Goal: Information Seeking & Learning: Check status

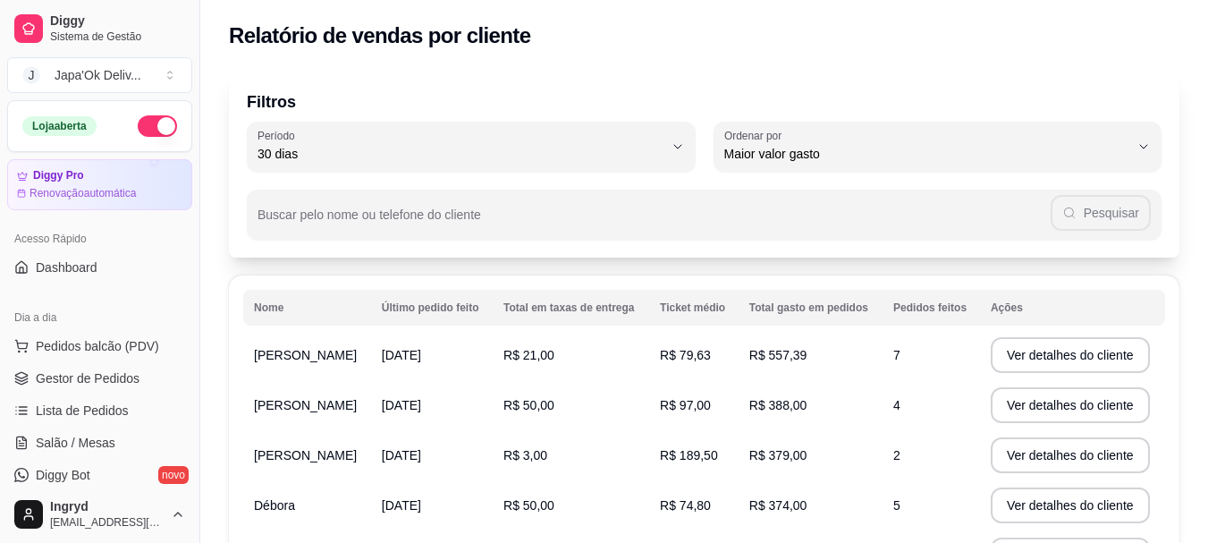
select select "ALL"
select select "0"
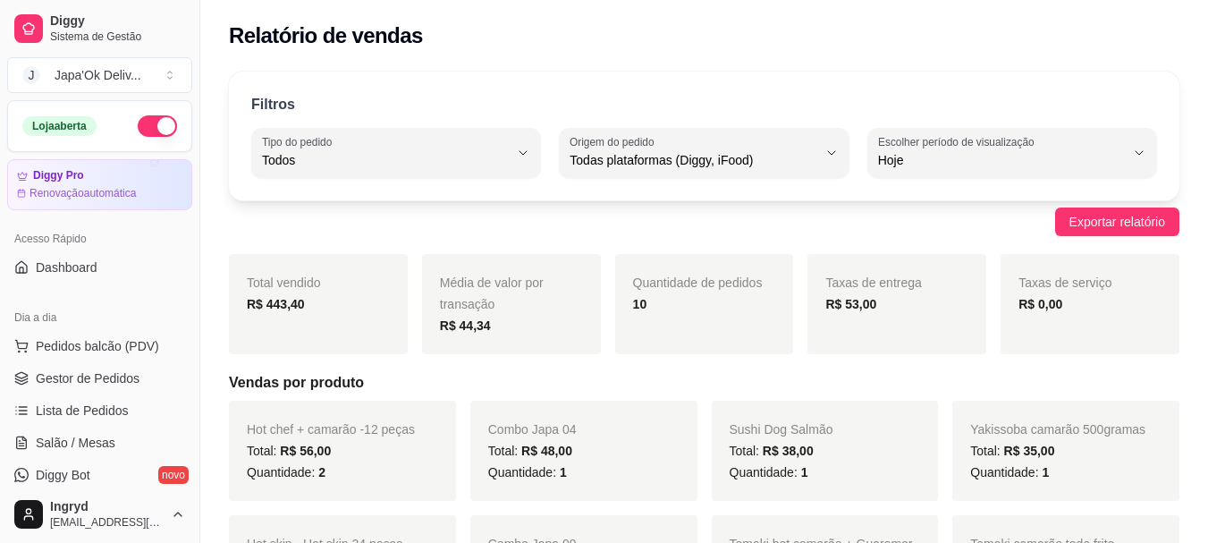
scroll to position [447, 0]
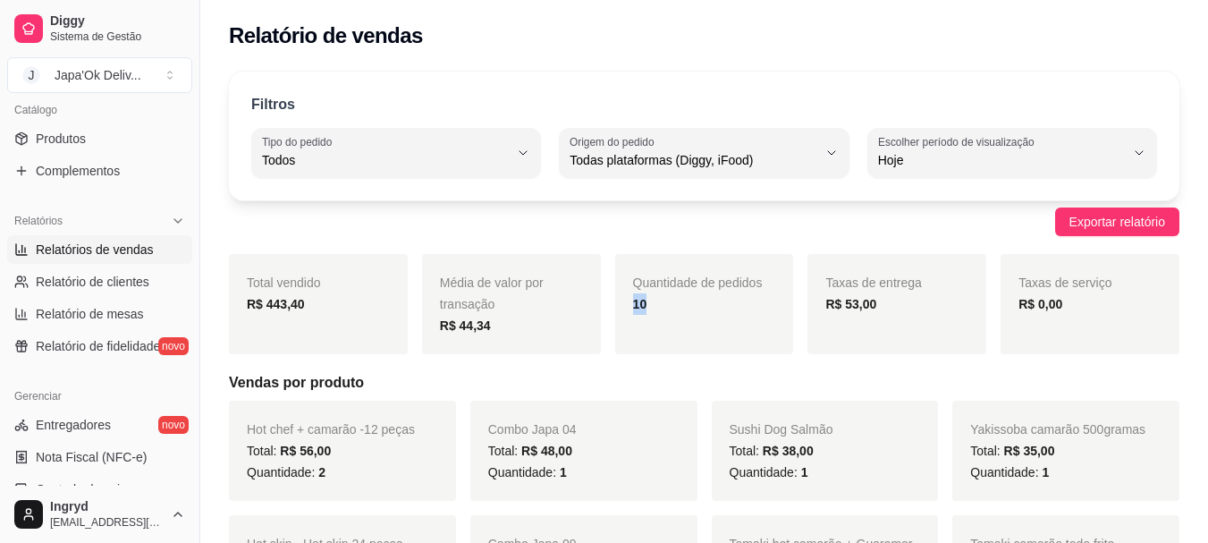
drag, startPoint x: 627, startPoint y: 299, endPoint x: 652, endPoint y: 297, distance: 25.1
click at [652, 297] on div "Quantidade de pedidos 10" at bounding box center [704, 304] width 179 height 100
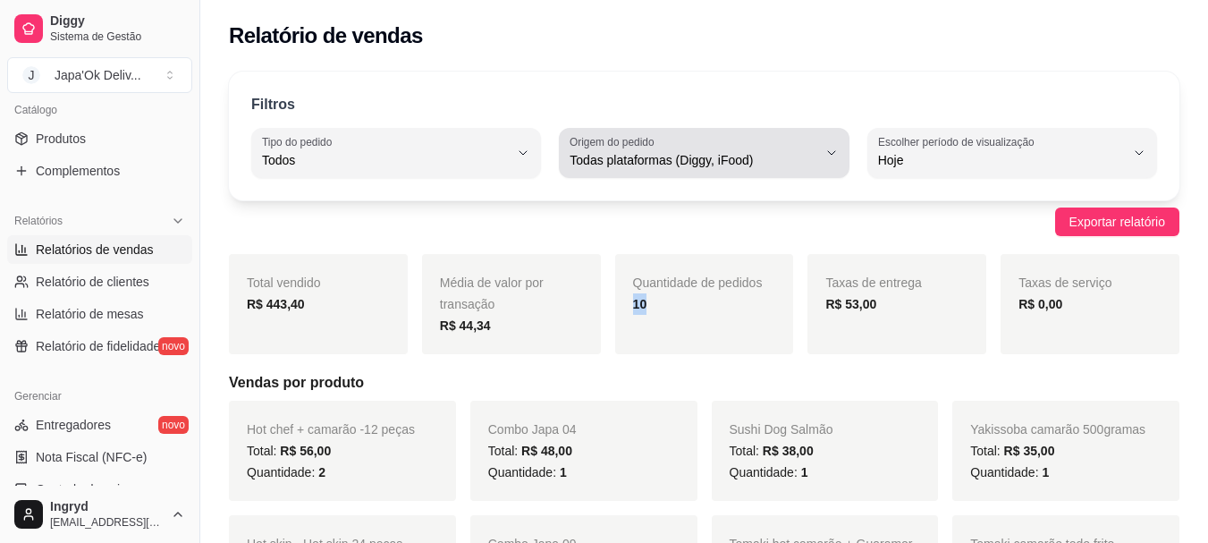
click at [666, 168] on div "Todas plataformas (Diggy, iFood)" at bounding box center [693, 153] width 247 height 36
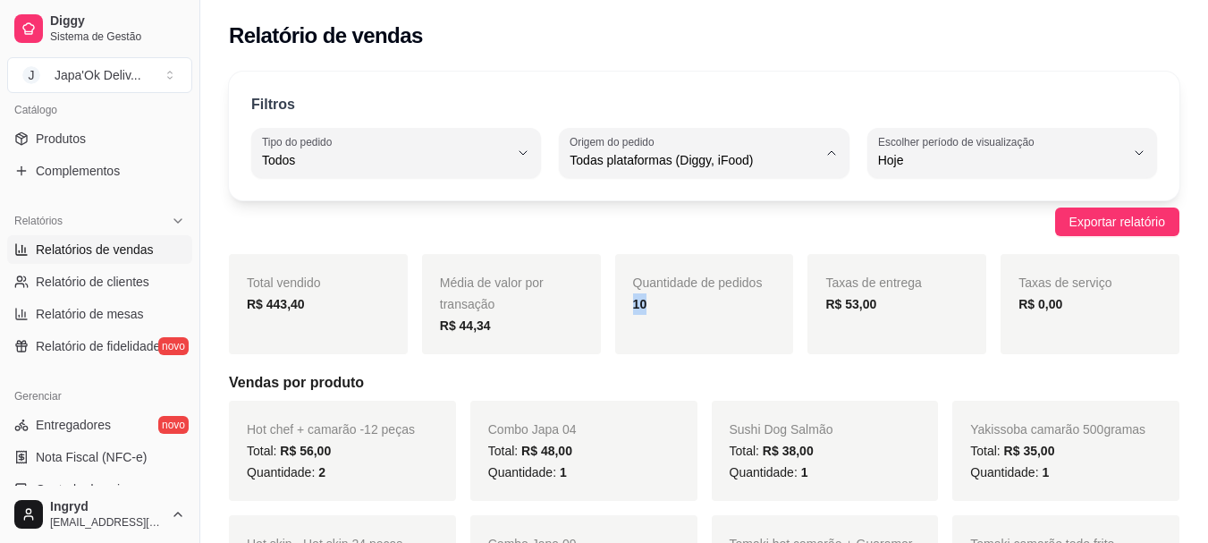
click at [702, 266] on span "iFood" at bounding box center [695, 261] width 233 height 17
type input "IFOOD"
select select "IFOOD"
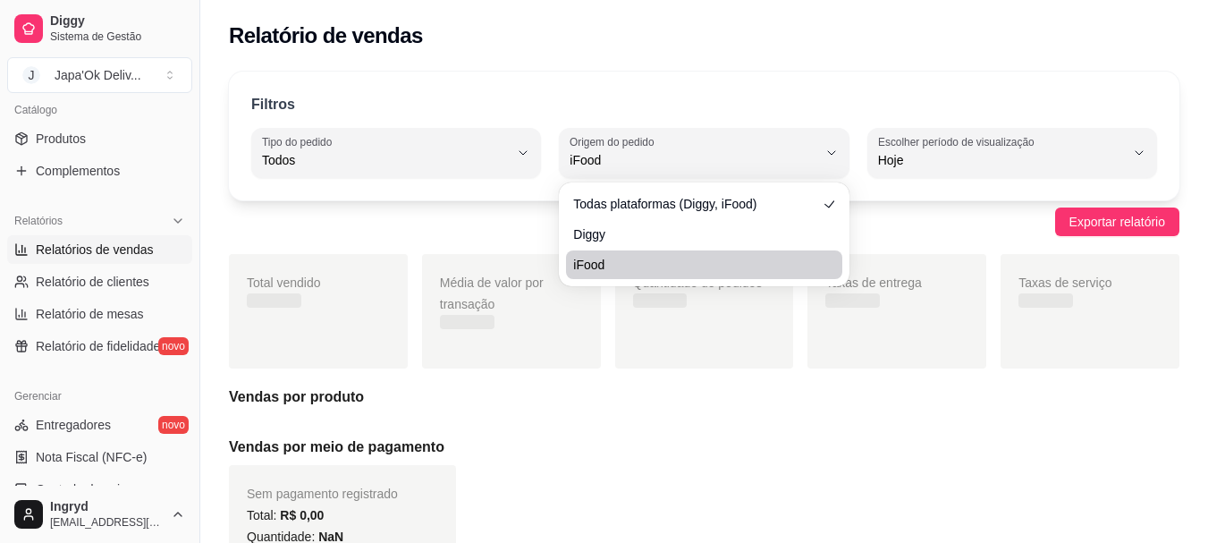
scroll to position [17, 0]
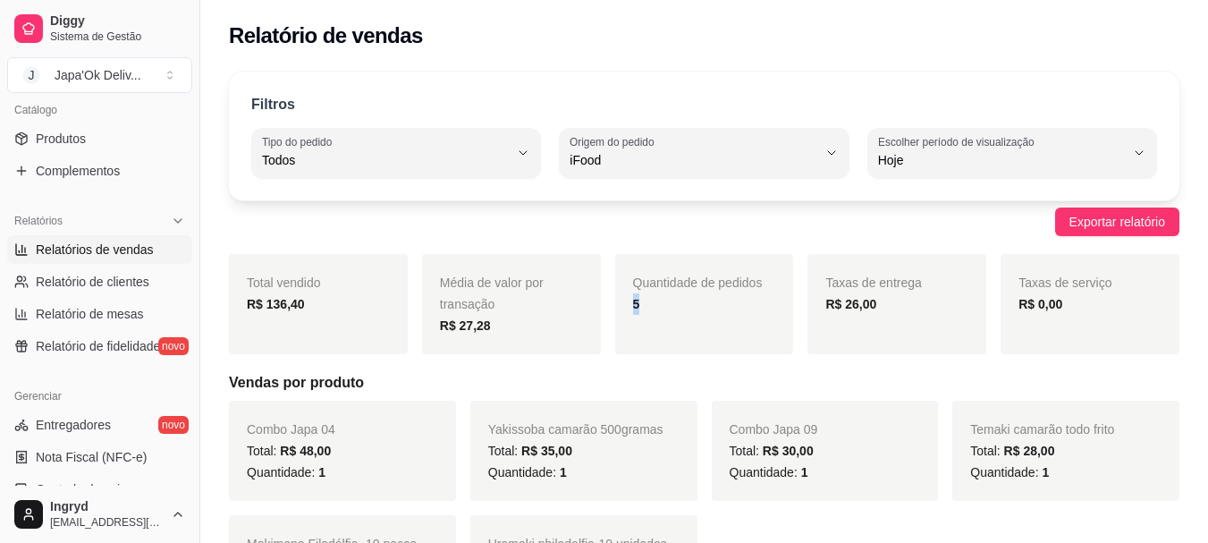
drag, startPoint x: 627, startPoint y: 298, endPoint x: 656, endPoint y: 312, distance: 32.8
click at [656, 312] on div "Quantidade de pedidos 5" at bounding box center [704, 304] width 179 height 100
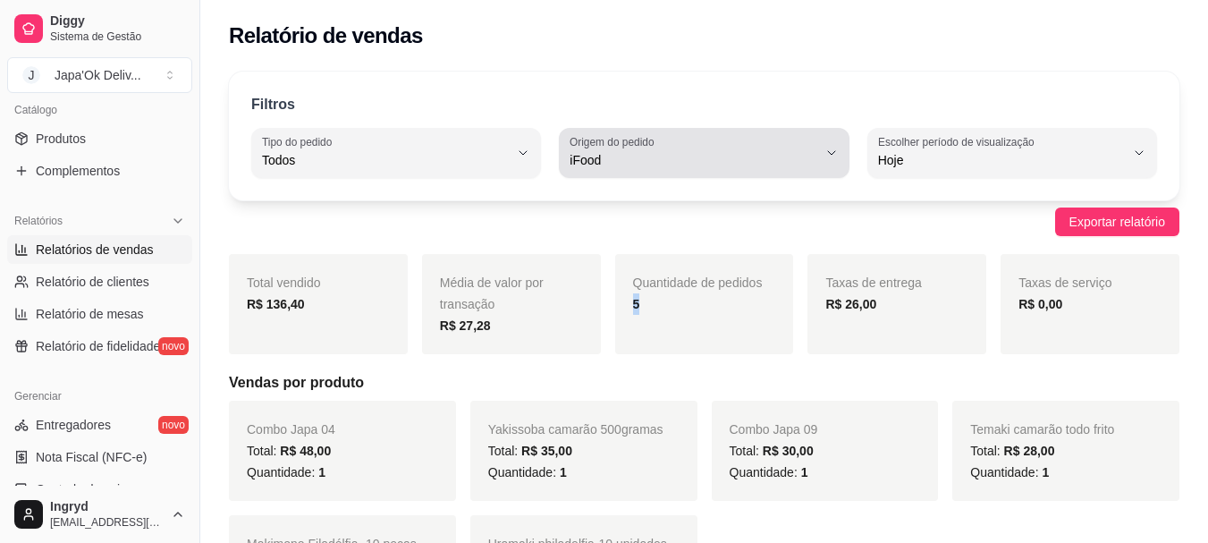
click at [690, 140] on div "iFood" at bounding box center [693, 153] width 247 height 36
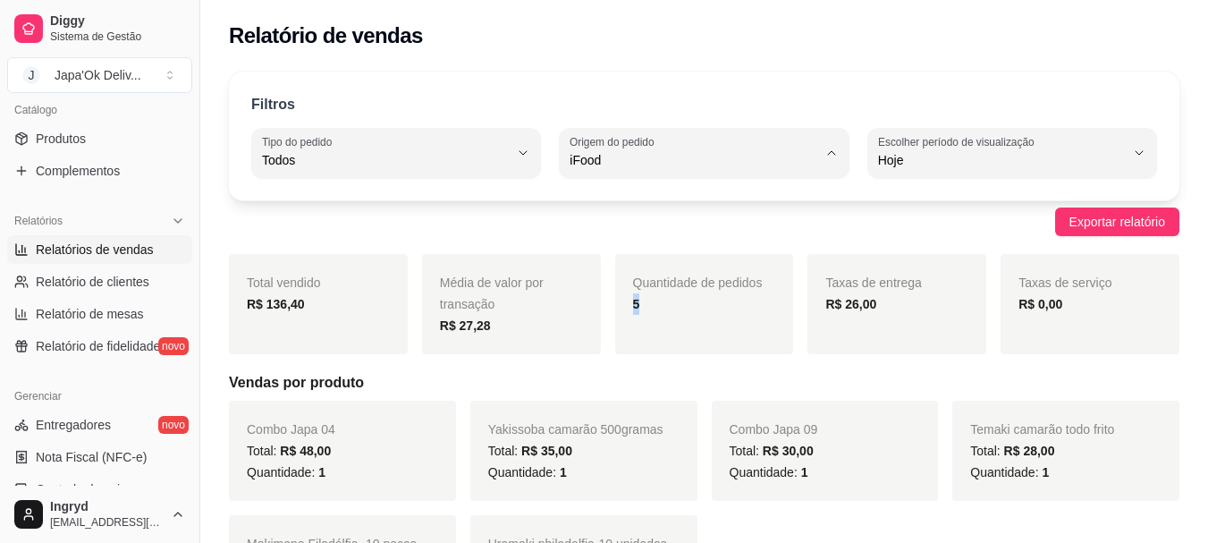
click at [653, 204] on span "Todas plataformas (Diggy, iFood)" at bounding box center [695, 202] width 233 height 17
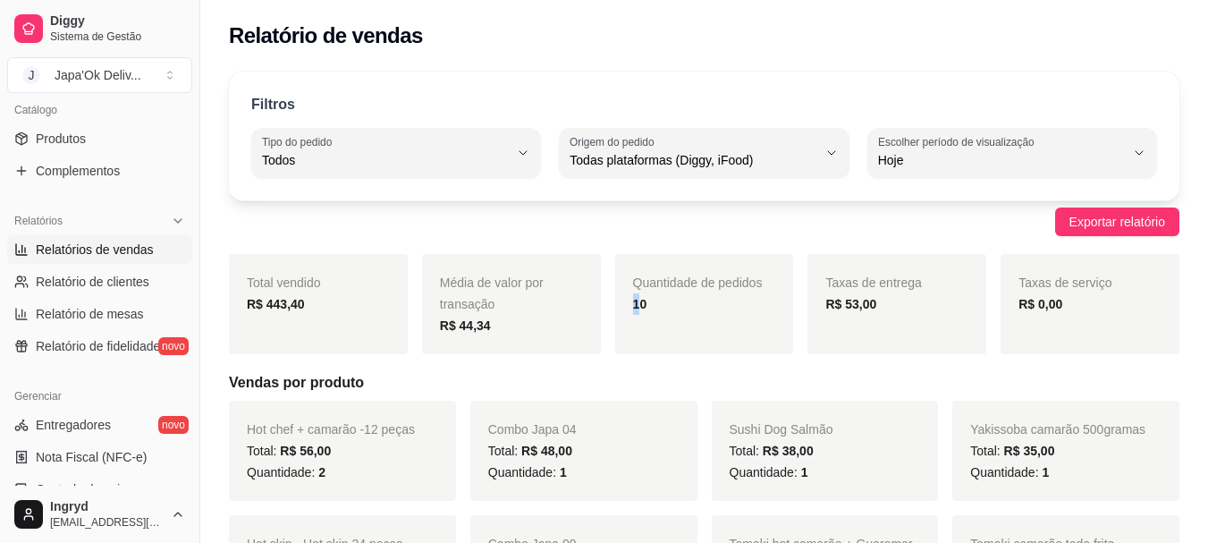
type input "ALL"
select select "ALL"
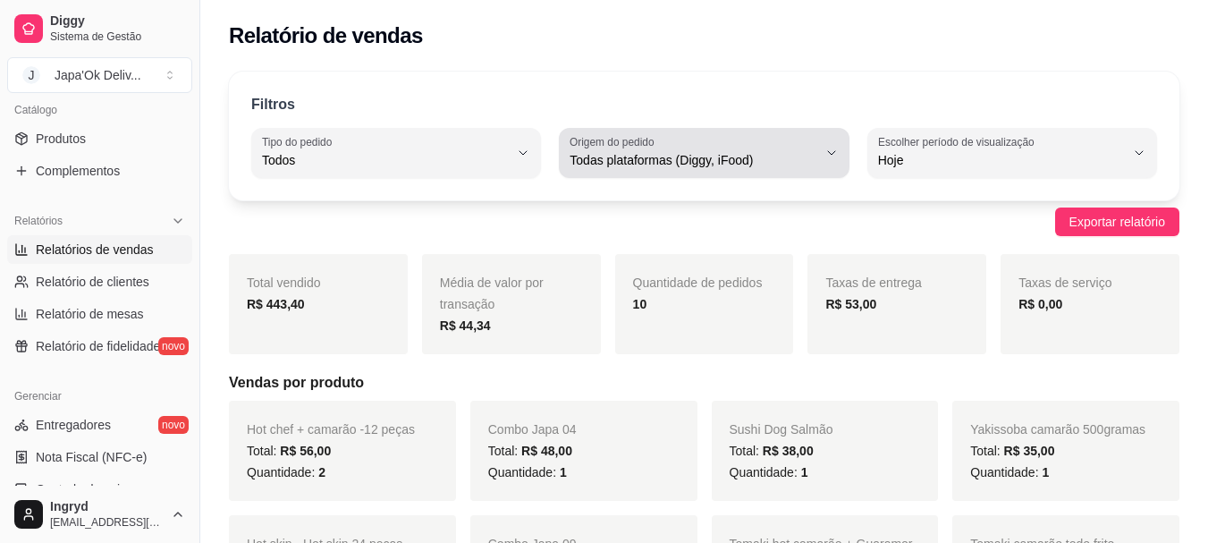
click at [698, 167] on span "Todas plataformas (Diggy, iFood)" at bounding box center [693, 160] width 247 height 18
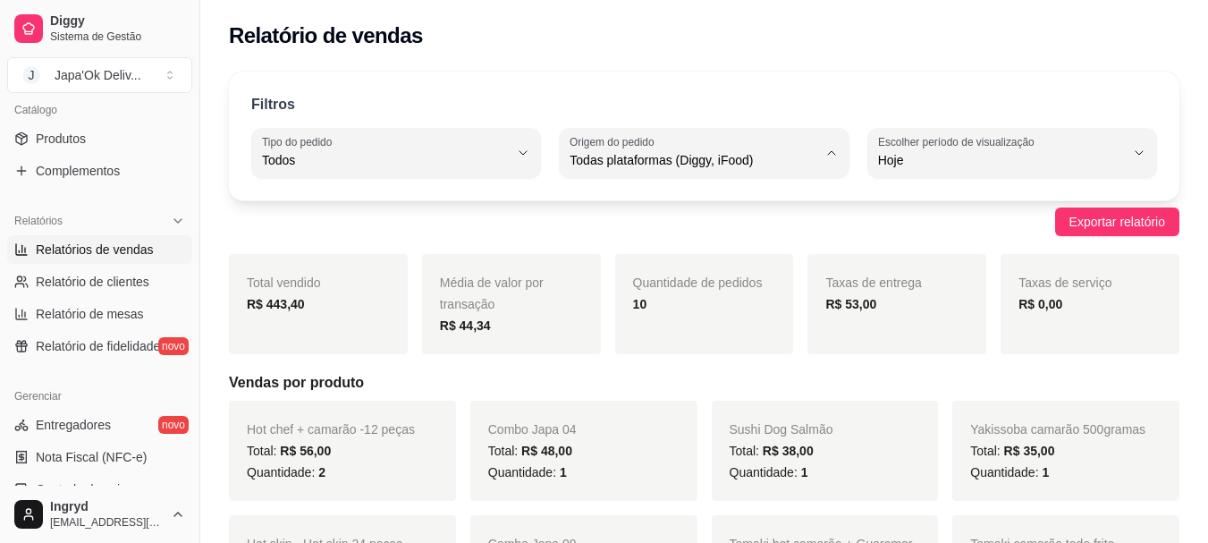
click at [615, 235] on span "Diggy" at bounding box center [695, 232] width 233 height 17
type input "DIGGY"
select select "DIGGY"
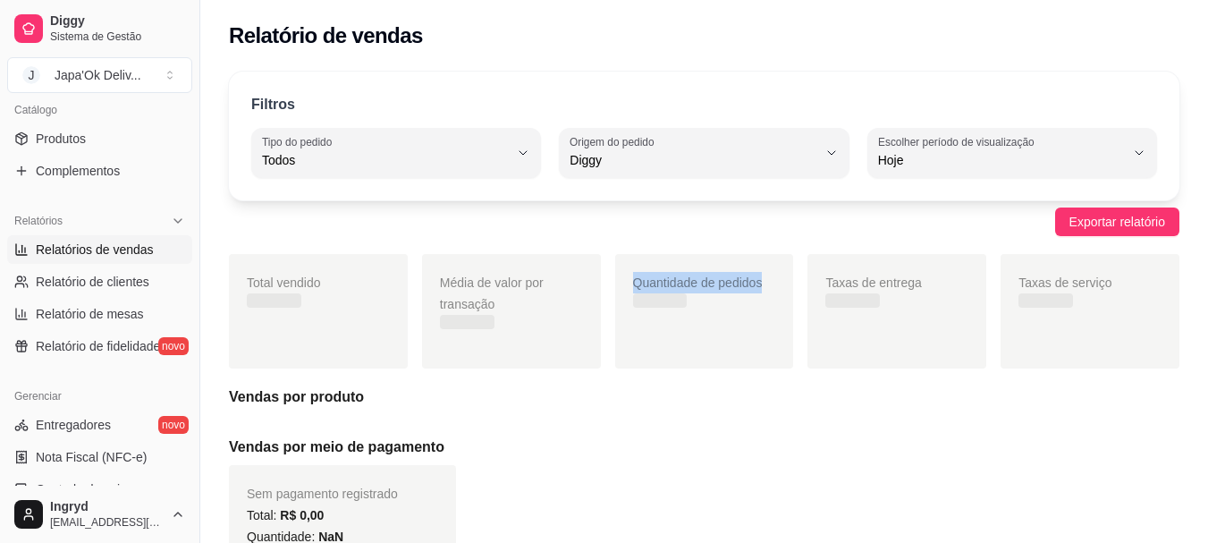
drag, startPoint x: 616, startPoint y: 307, endPoint x: 672, endPoint y: 308, distance: 56.3
click at [670, 309] on div "Total vendido Média de valor por transação Quantidade de pedidos Taxas de entre…" at bounding box center [704, 311] width 951 height 114
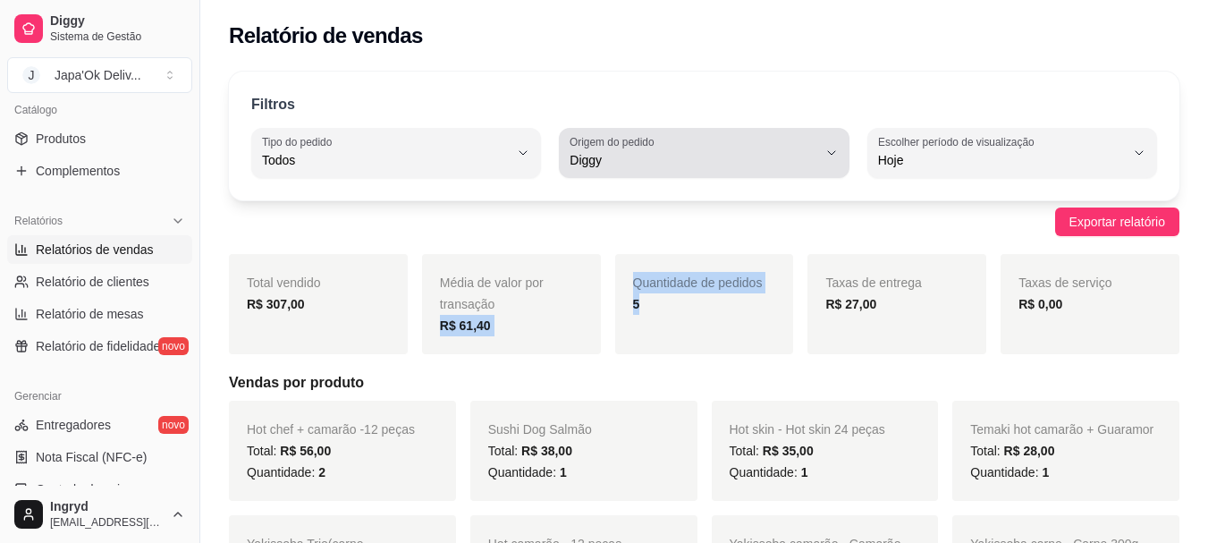
click at [612, 155] on span "Diggy" at bounding box center [693, 160] width 247 height 18
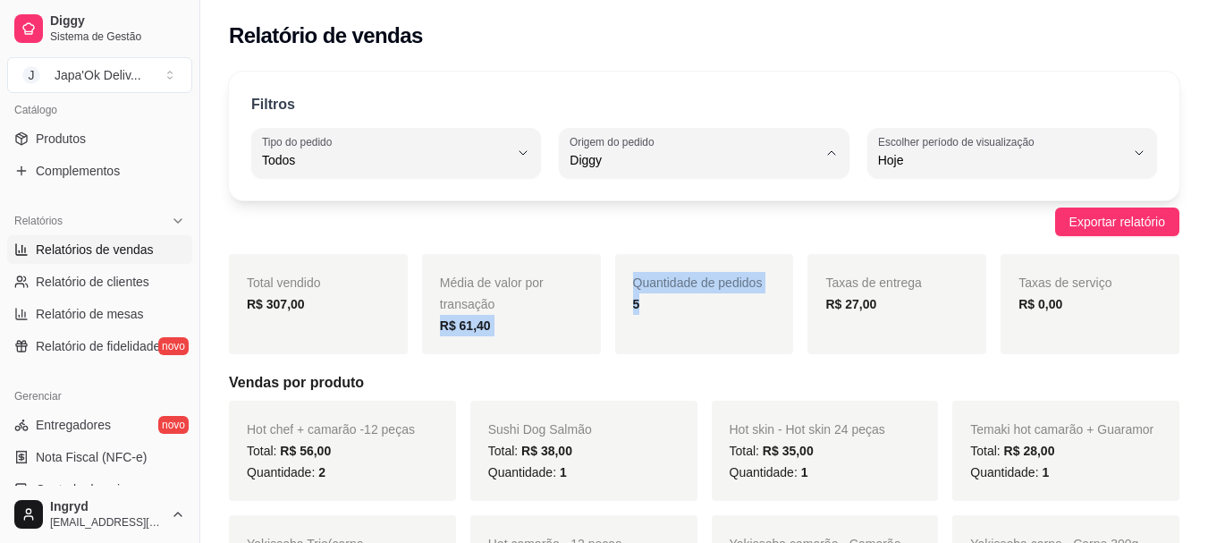
click at [579, 206] on span "Todas plataformas (Diggy, iFood)" at bounding box center [695, 202] width 233 height 17
type input "ALL"
select select "ALL"
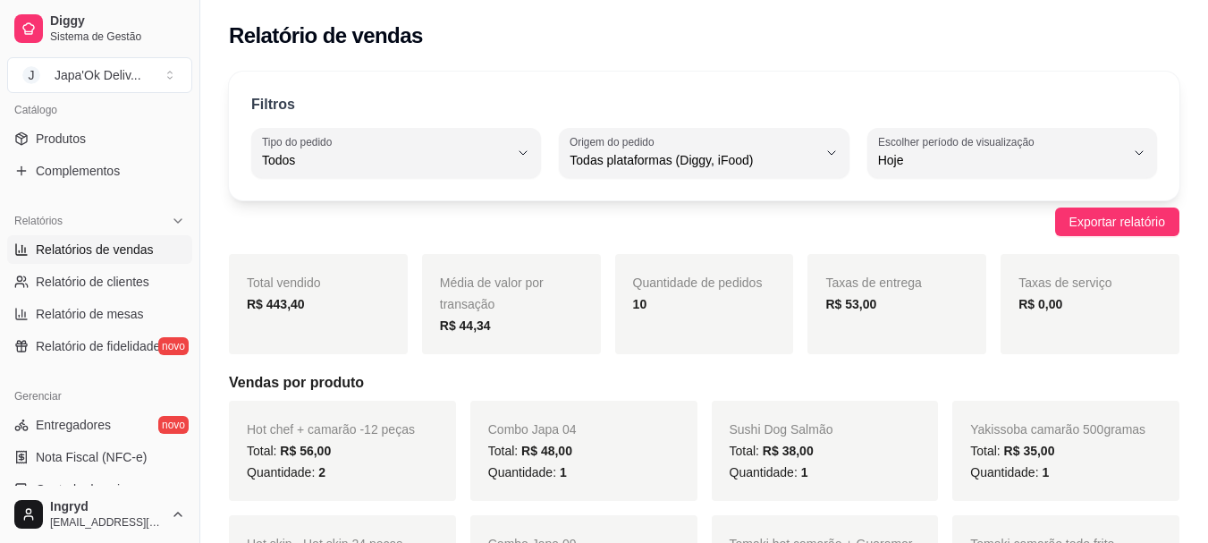
click at [568, 216] on div "Exportar relatório" at bounding box center [704, 221] width 951 height 29
drag, startPoint x: 815, startPoint y: 301, endPoint x: 906, endPoint y: 292, distance: 91.7
click at [906, 294] on div "Taxas de entrega R$ 53,00" at bounding box center [897, 304] width 179 height 100
click at [930, 304] on div "R$ 53,00" at bounding box center [896, 303] width 143 height 21
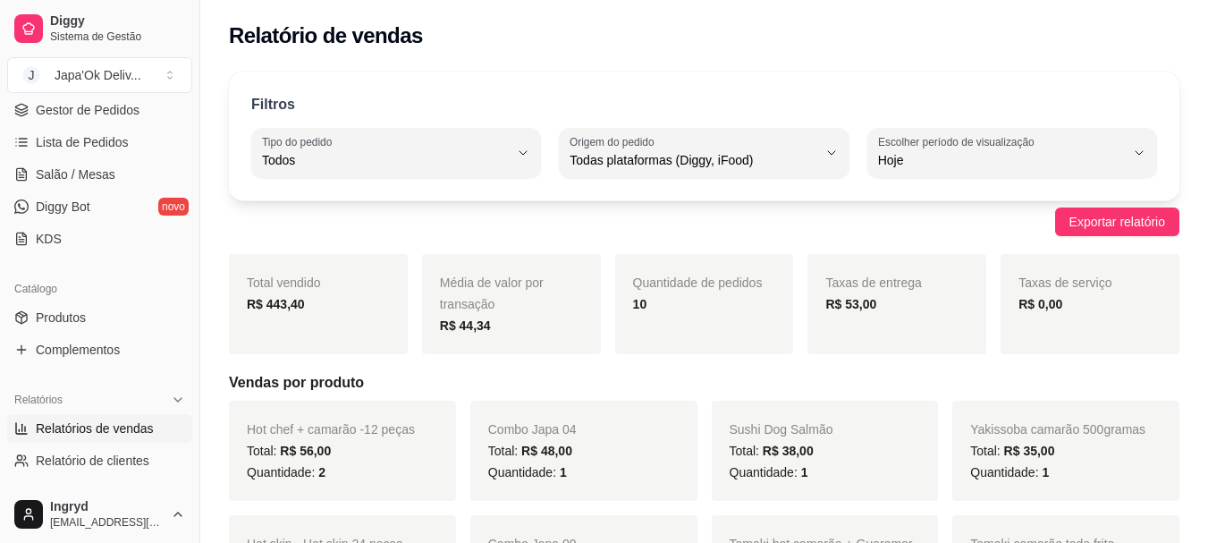
scroll to position [89, 0]
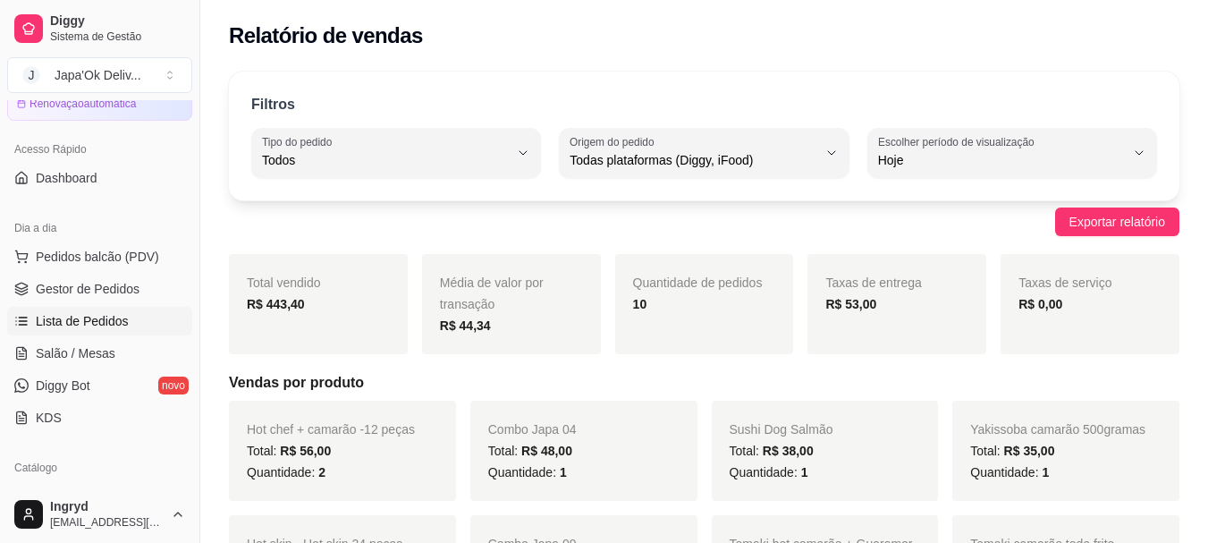
click at [21, 316] on icon at bounding box center [21, 321] width 14 height 14
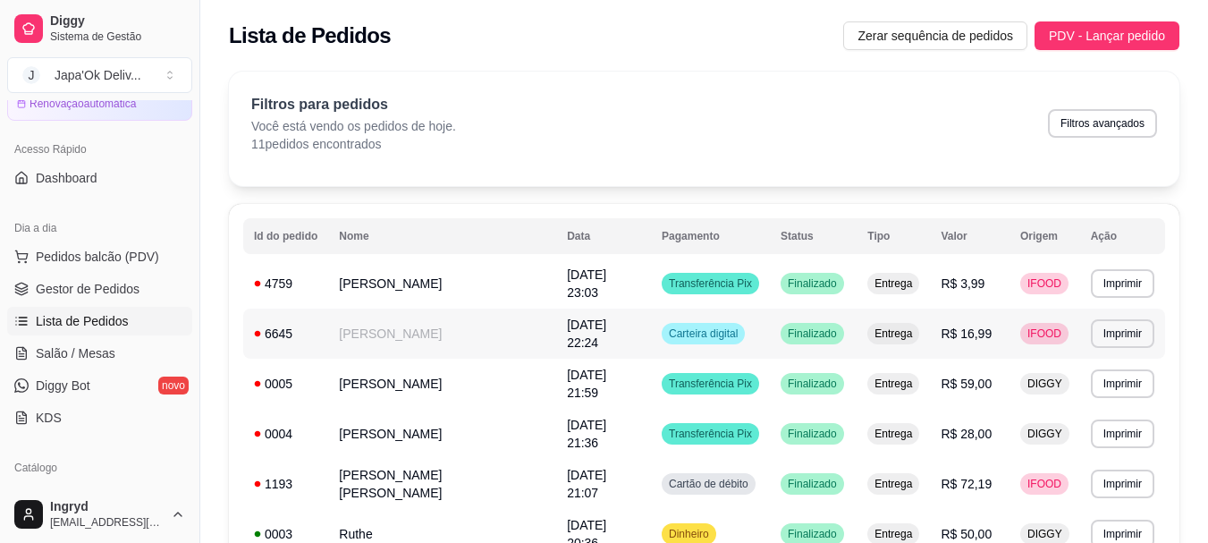
click at [718, 323] on div "Carteira digital" at bounding box center [703, 333] width 83 height 21
click at [768, 315] on tr "**********" at bounding box center [704, 334] width 922 height 50
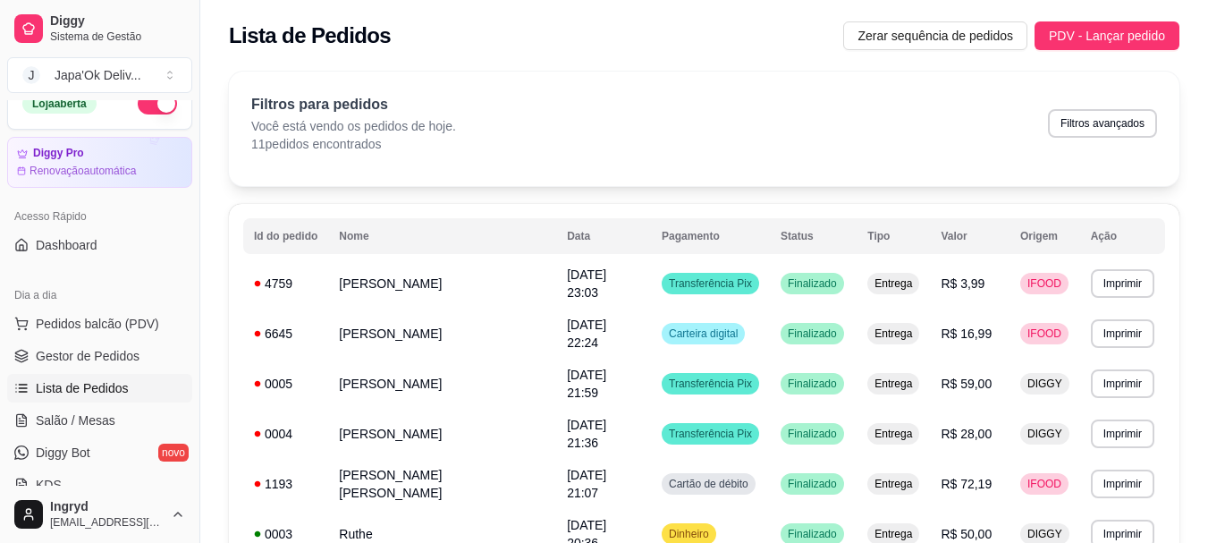
scroll to position [89, 0]
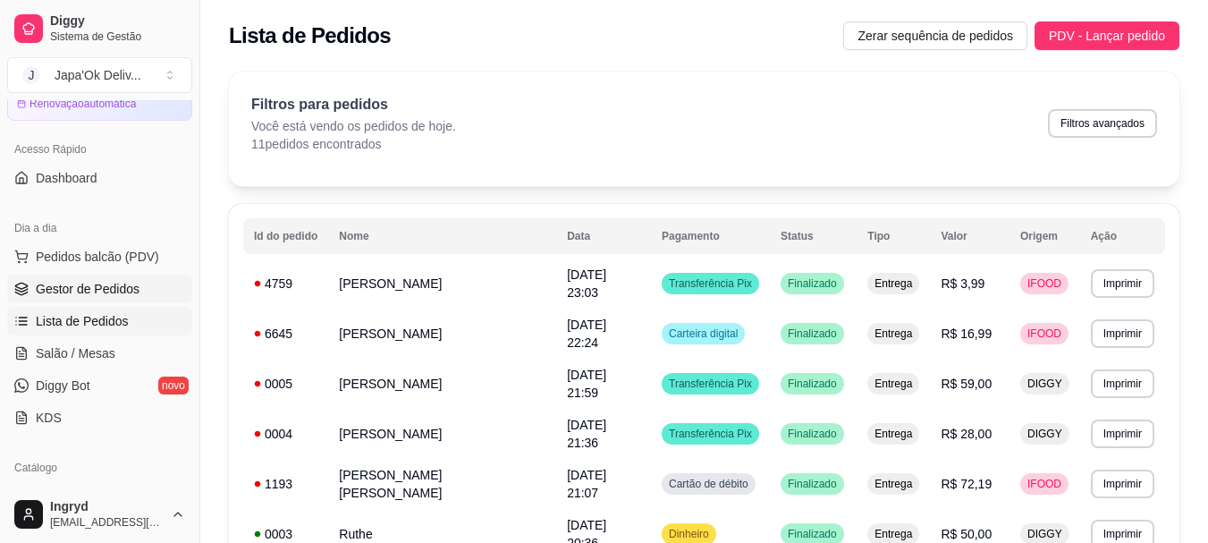
click at [40, 281] on span "Gestor de Pedidos" at bounding box center [88, 289] width 104 height 18
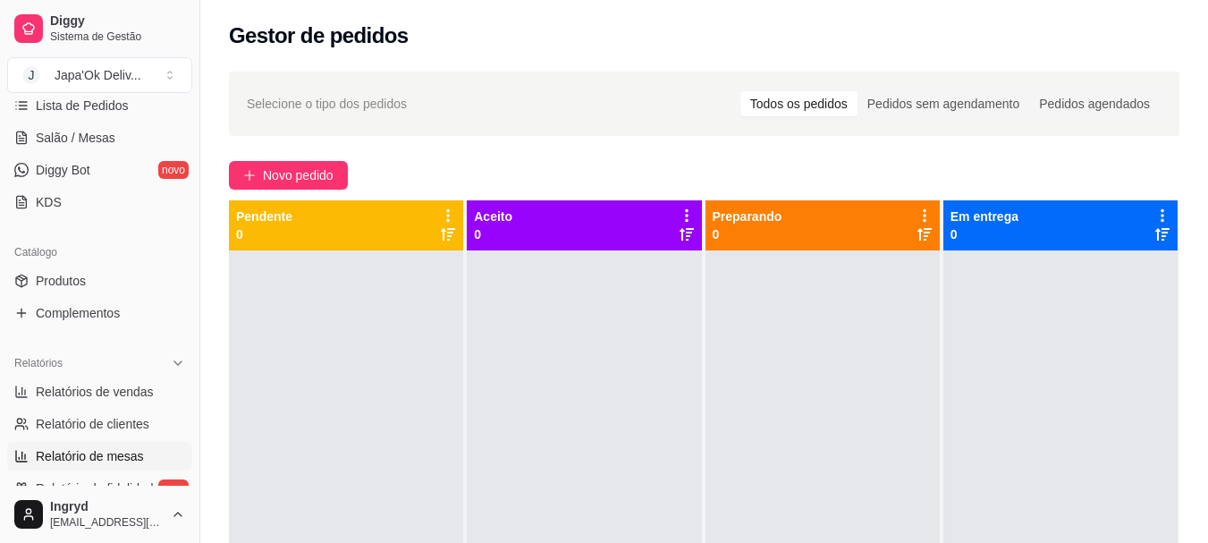
scroll to position [358, 0]
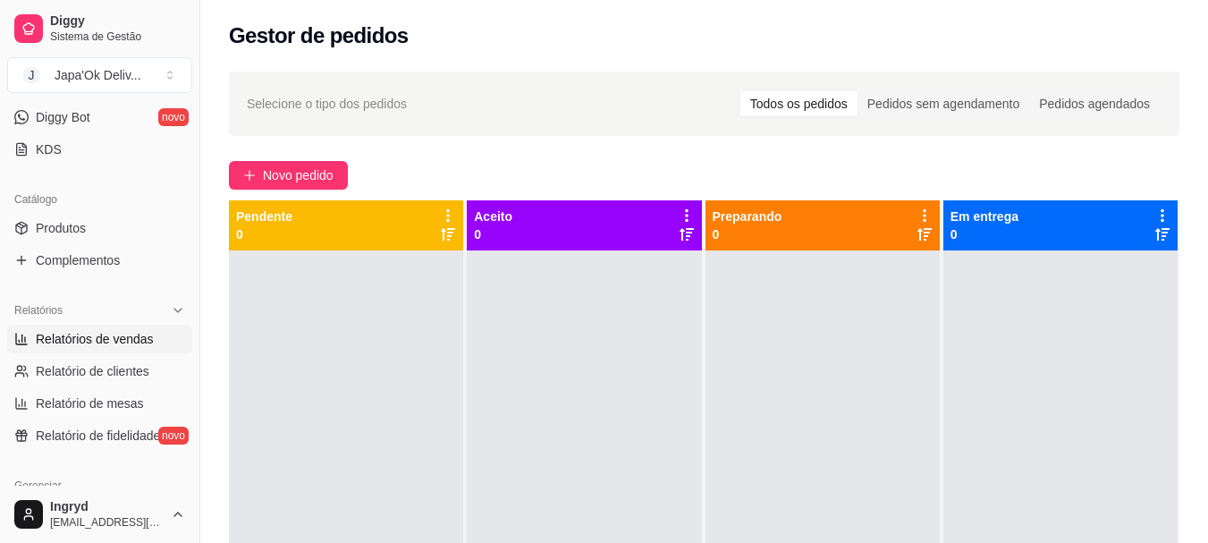
click at [73, 346] on span "Relatórios de vendas" at bounding box center [95, 339] width 118 height 18
select select "ALL"
select select "0"
